Goal: Check status: Check status

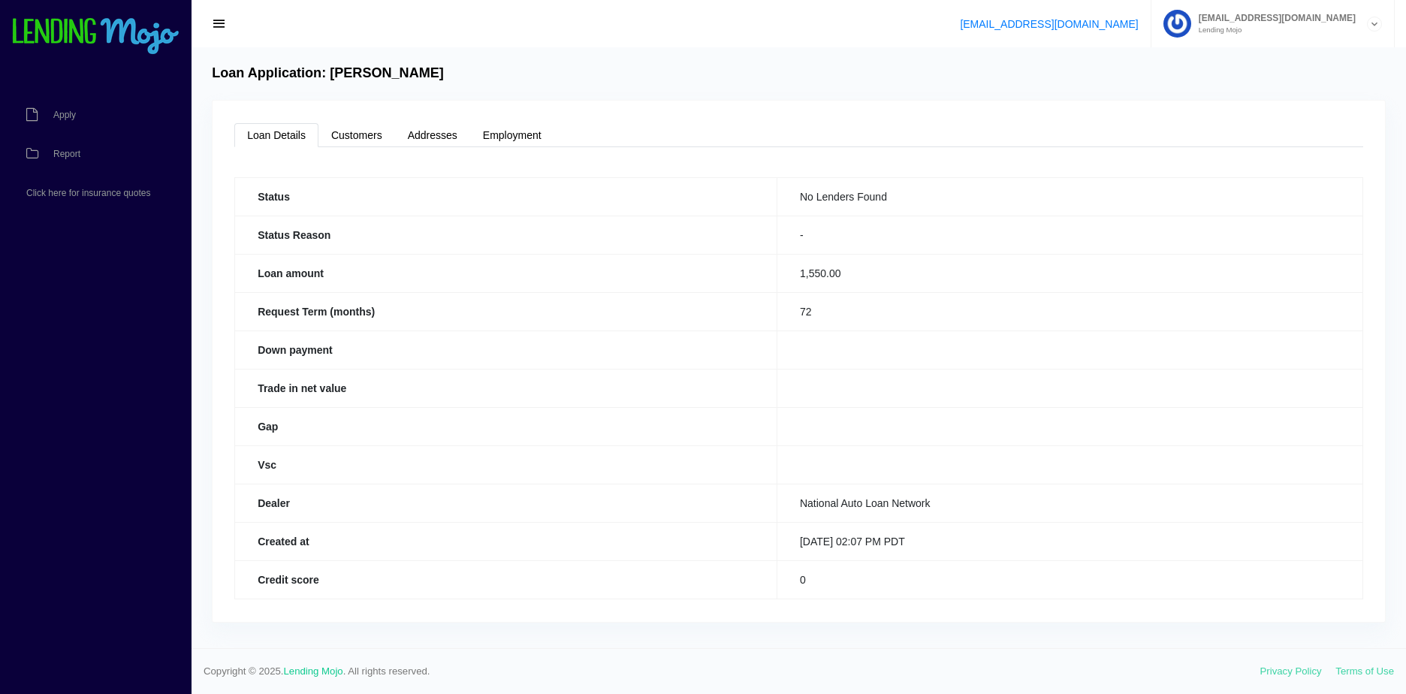
click at [98, 47] on img at bounding box center [95, 37] width 169 height 38
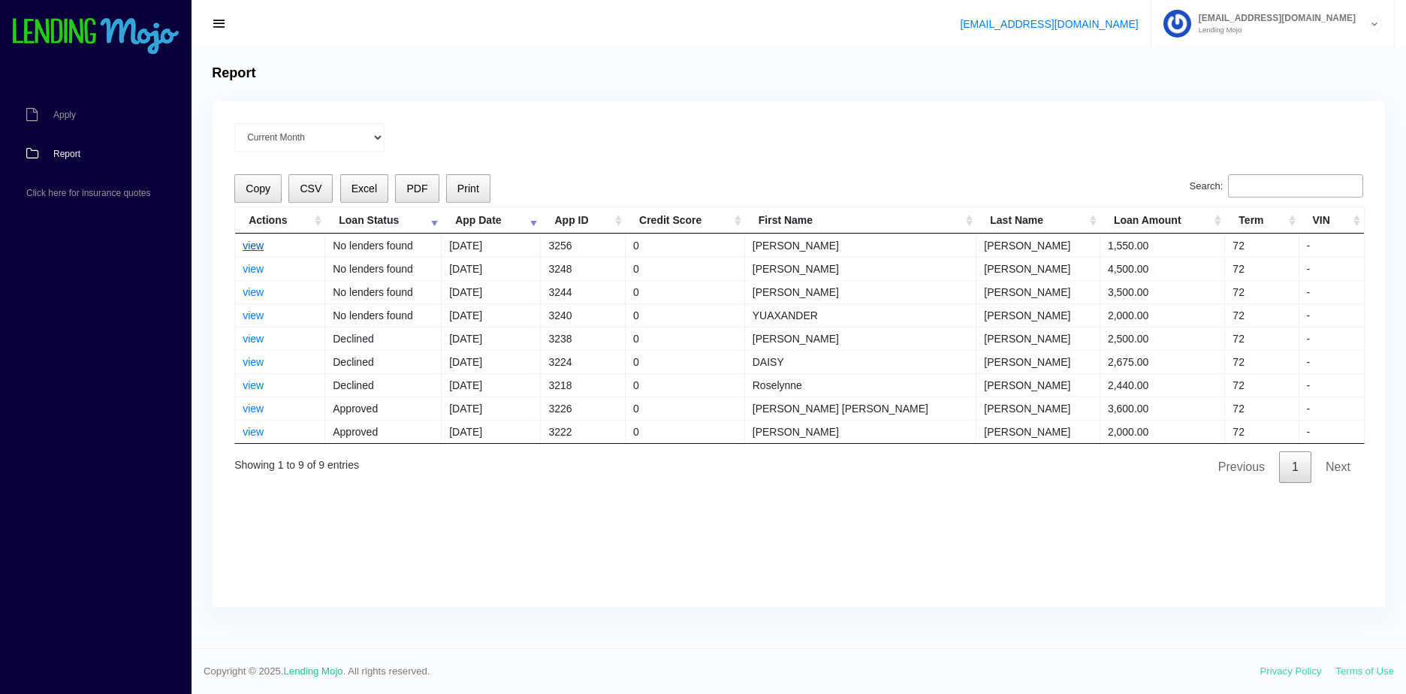
click at [255, 241] on link "view" at bounding box center [253, 246] width 21 height 12
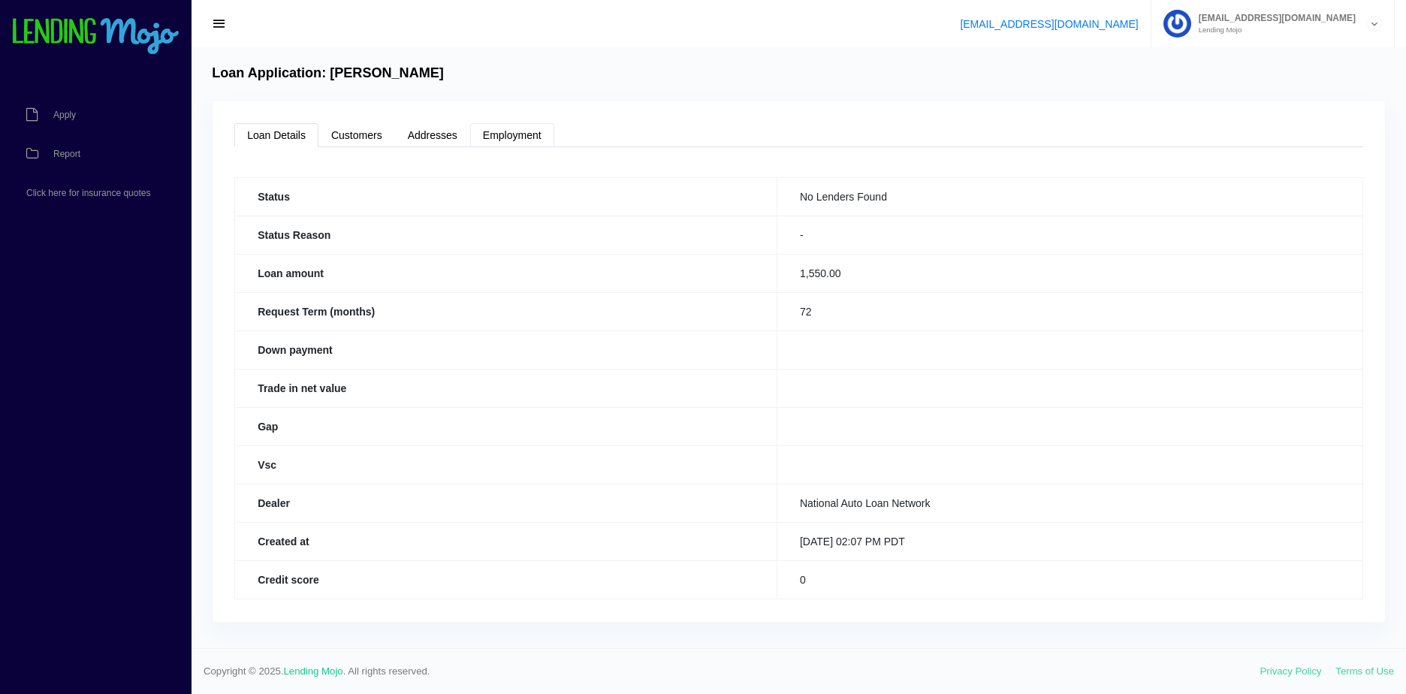
click at [521, 134] on link "Employment" at bounding box center [512, 135] width 84 height 24
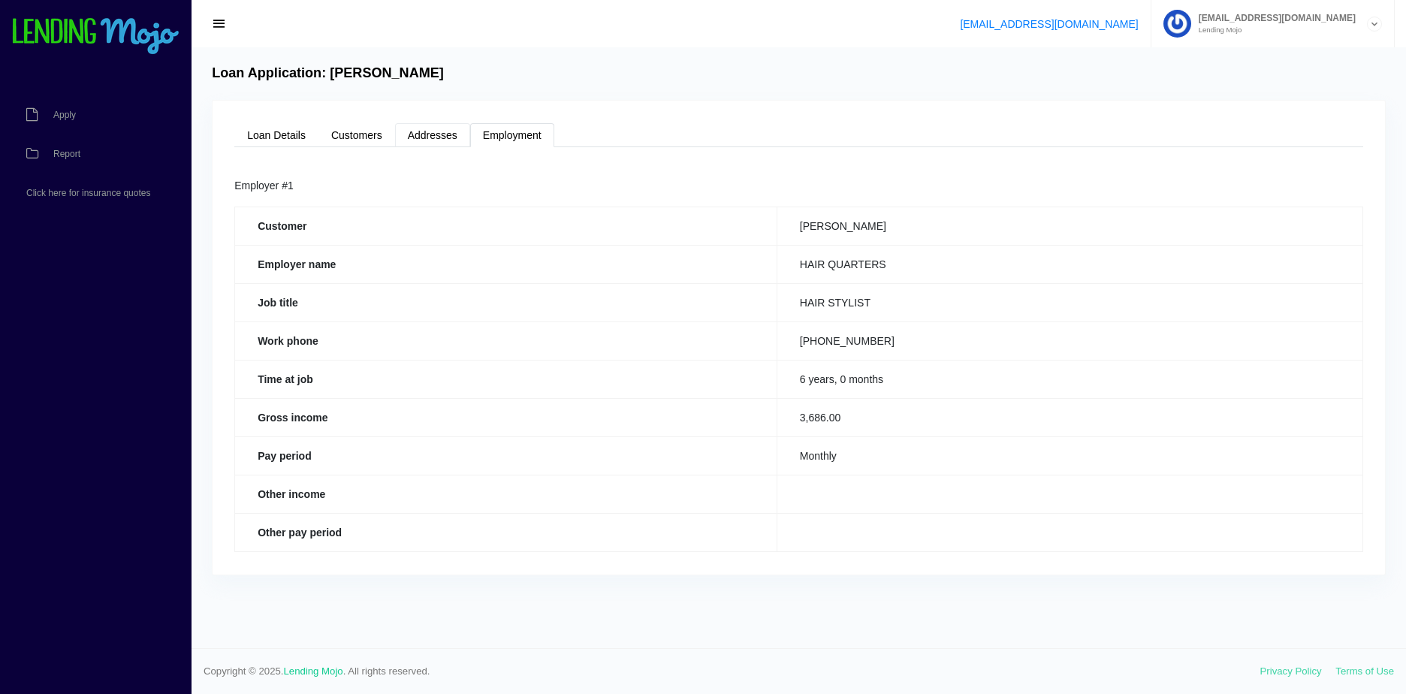
click at [451, 128] on link "Addresses" at bounding box center [432, 135] width 75 height 24
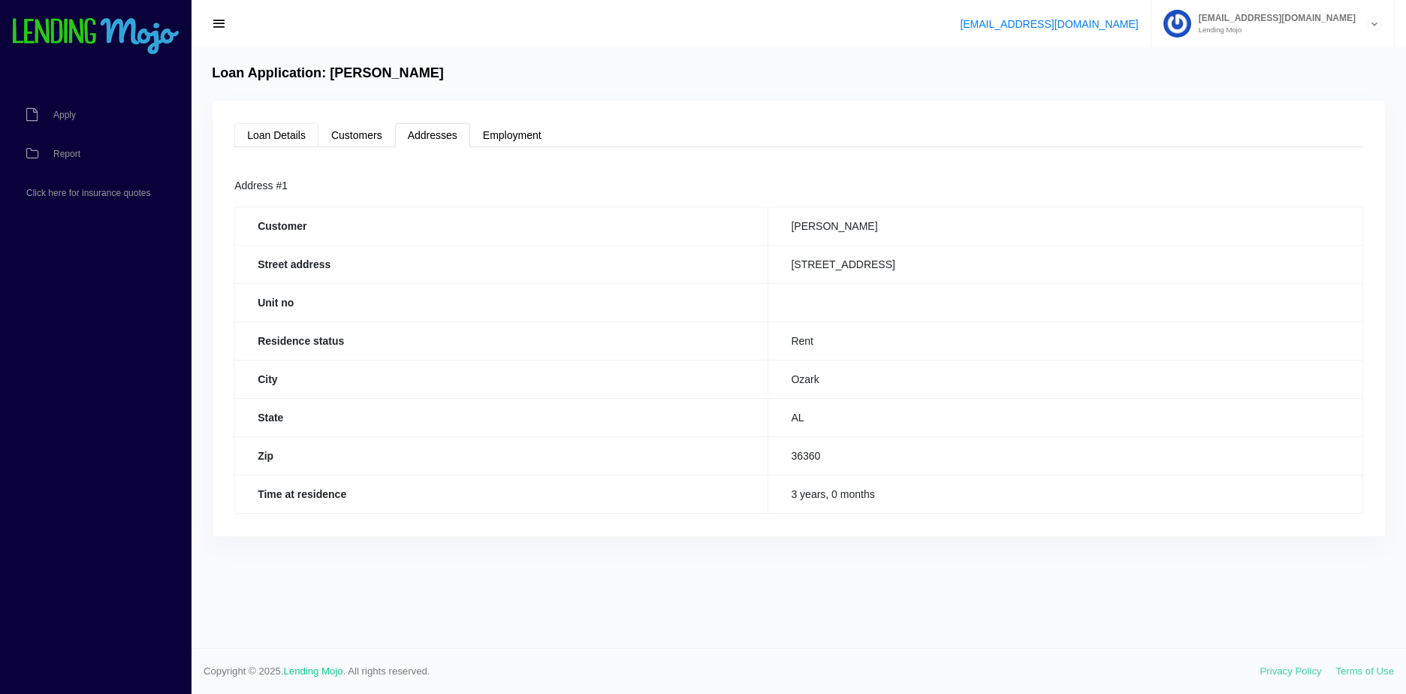
click at [312, 127] on link "Loan Details" at bounding box center [276, 135] width 84 height 24
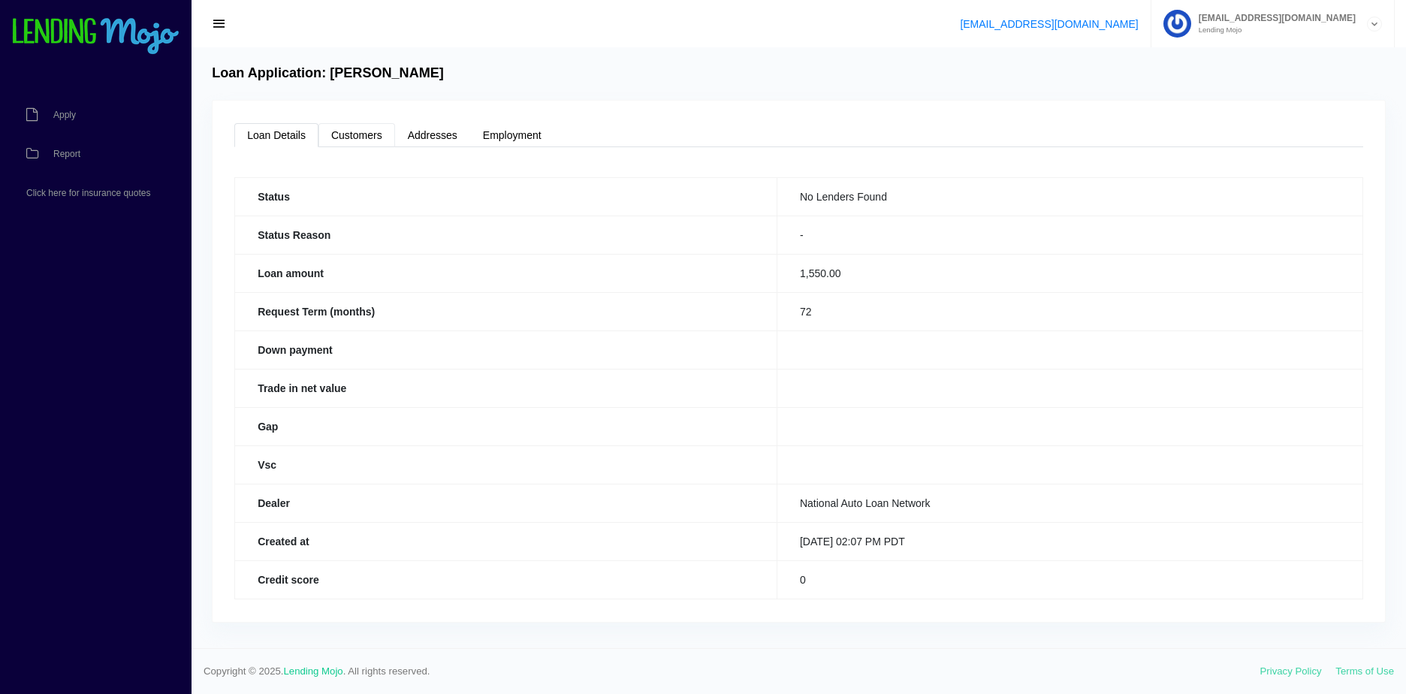
click at [337, 131] on link "Customers" at bounding box center [357, 135] width 77 height 24
